Goal: Task Accomplishment & Management: Manage account settings

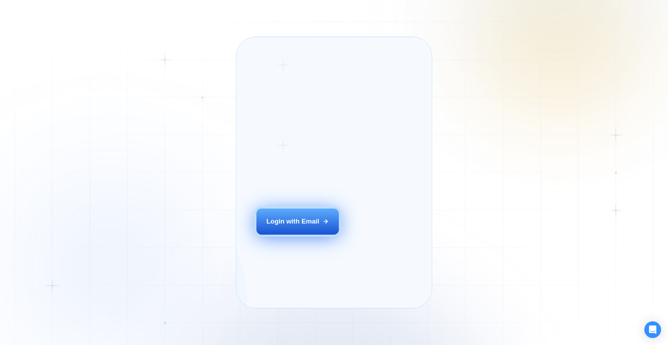
click at [315, 234] on button "Login with Email" at bounding box center [298, 222] width 83 height 26
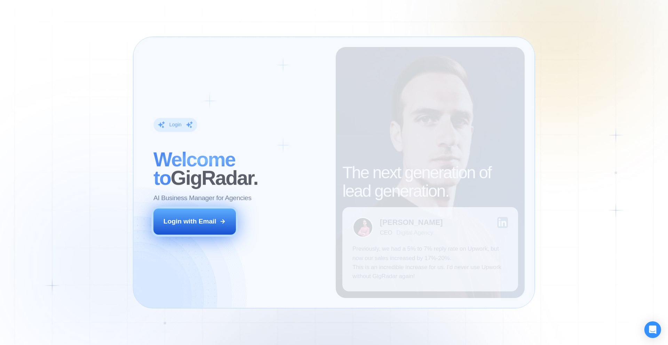
click at [209, 226] on div "Login with Email" at bounding box center [190, 221] width 53 height 9
